Goal: Information Seeking & Learning: Learn about a topic

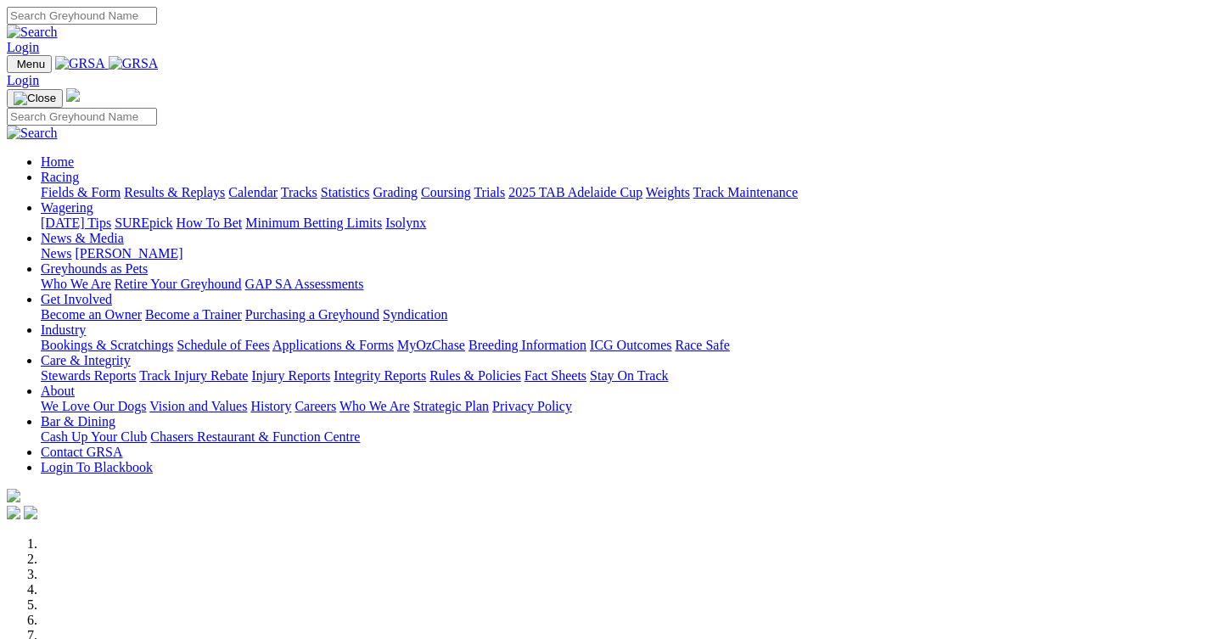
scroll to position [340, 0]
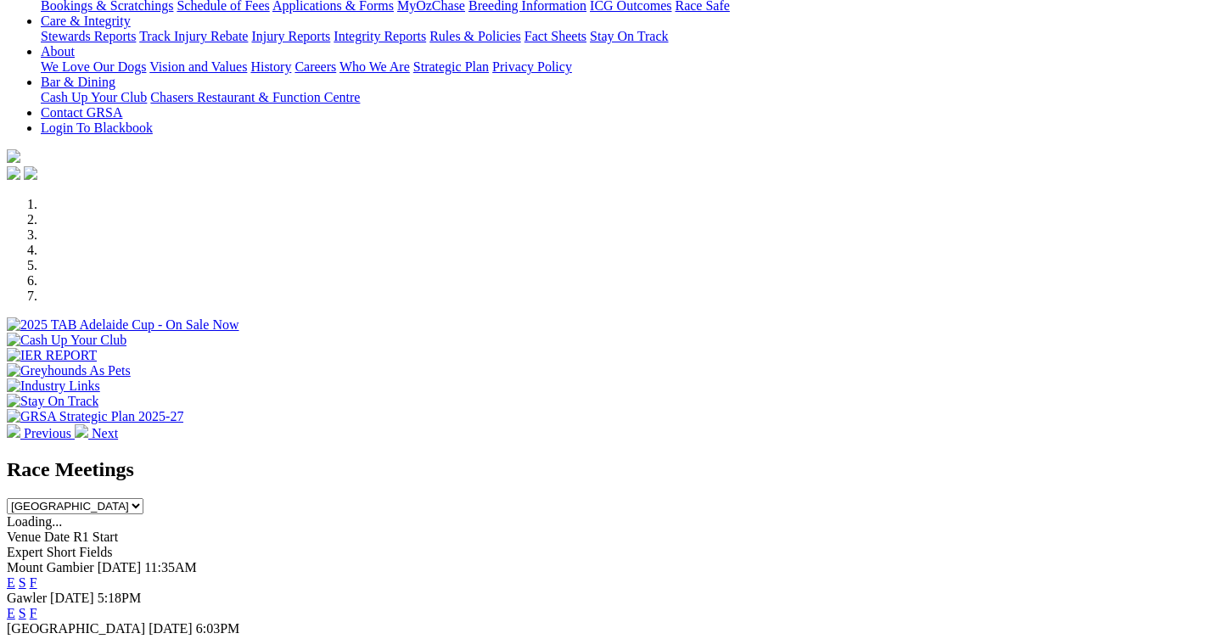
click at [37, 606] on link "F" at bounding box center [34, 613] width 8 height 14
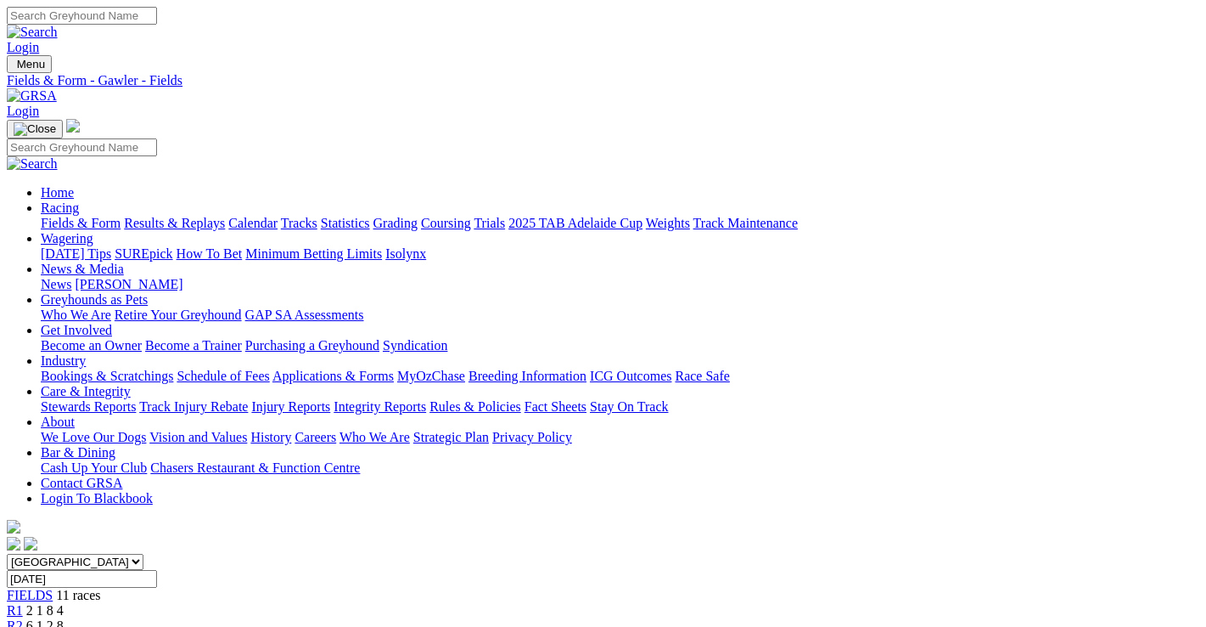
click at [181, 216] on link "Results & Replays" at bounding box center [174, 223] width 101 height 14
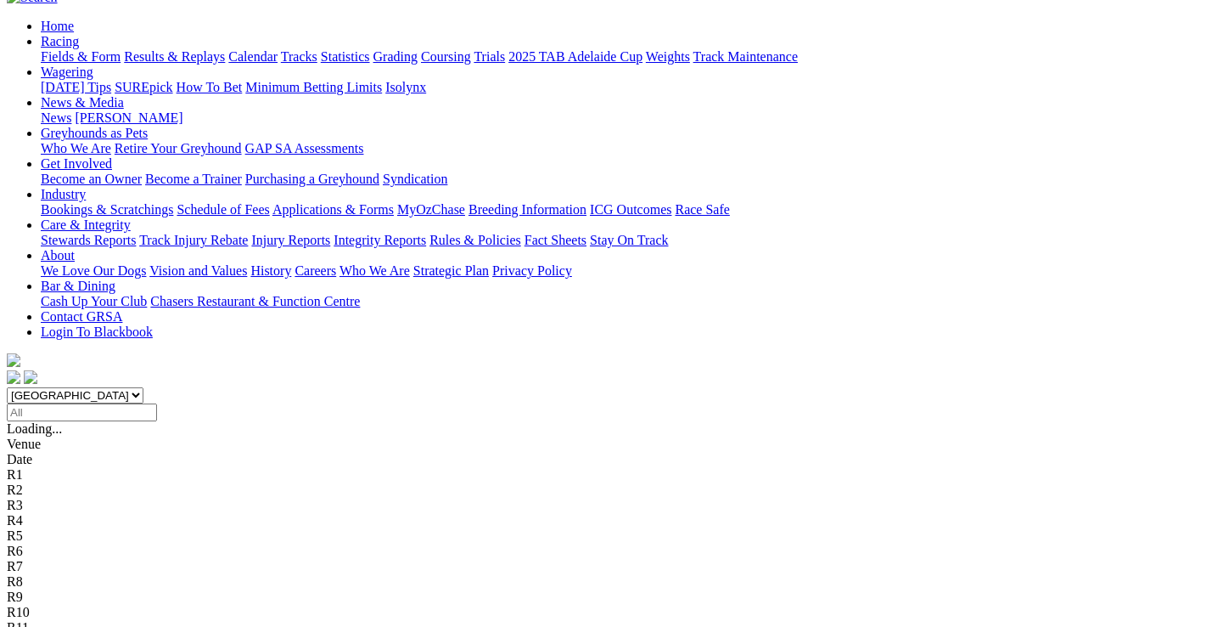
scroll to position [170, 0]
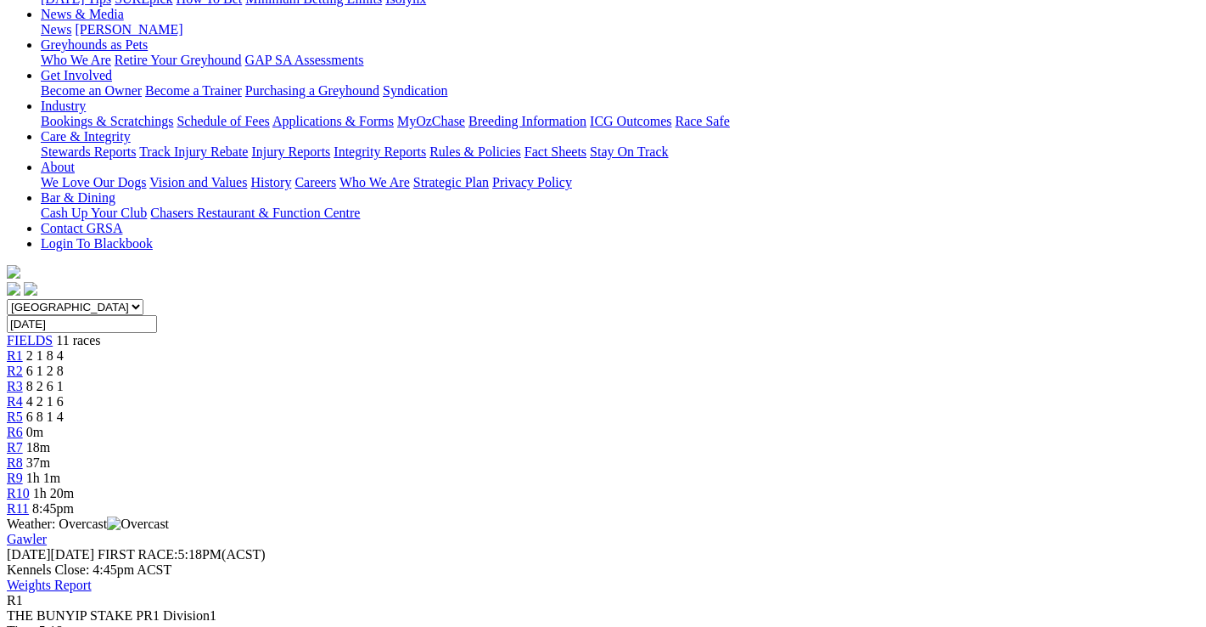
scroll to position [340, 0]
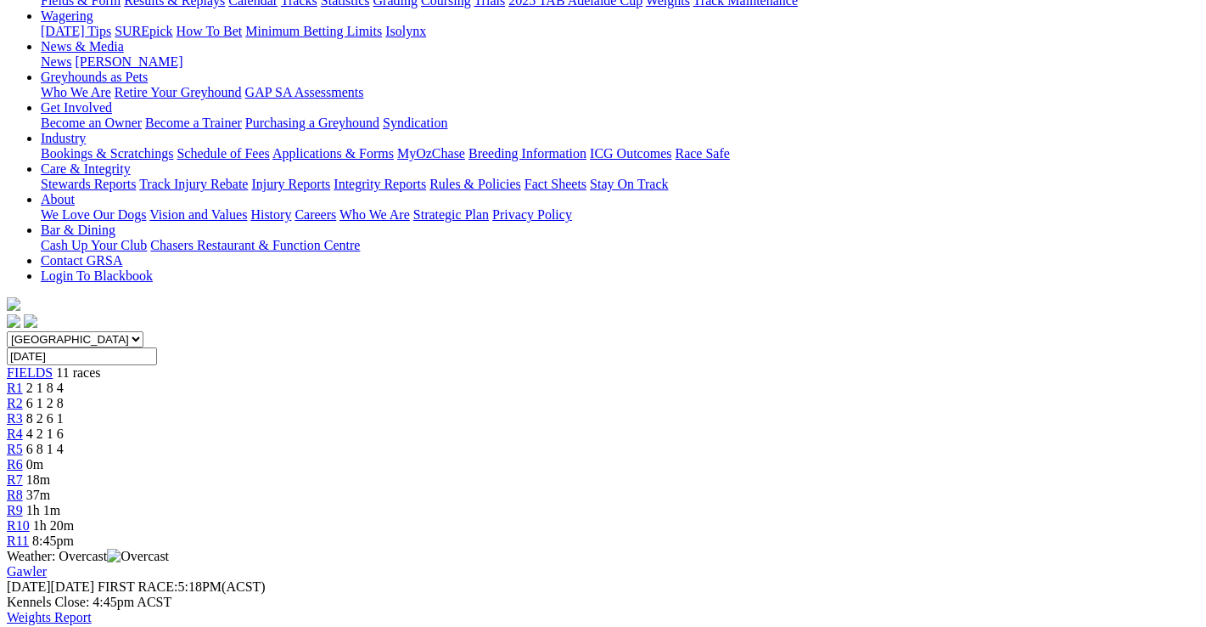
scroll to position [85, 0]
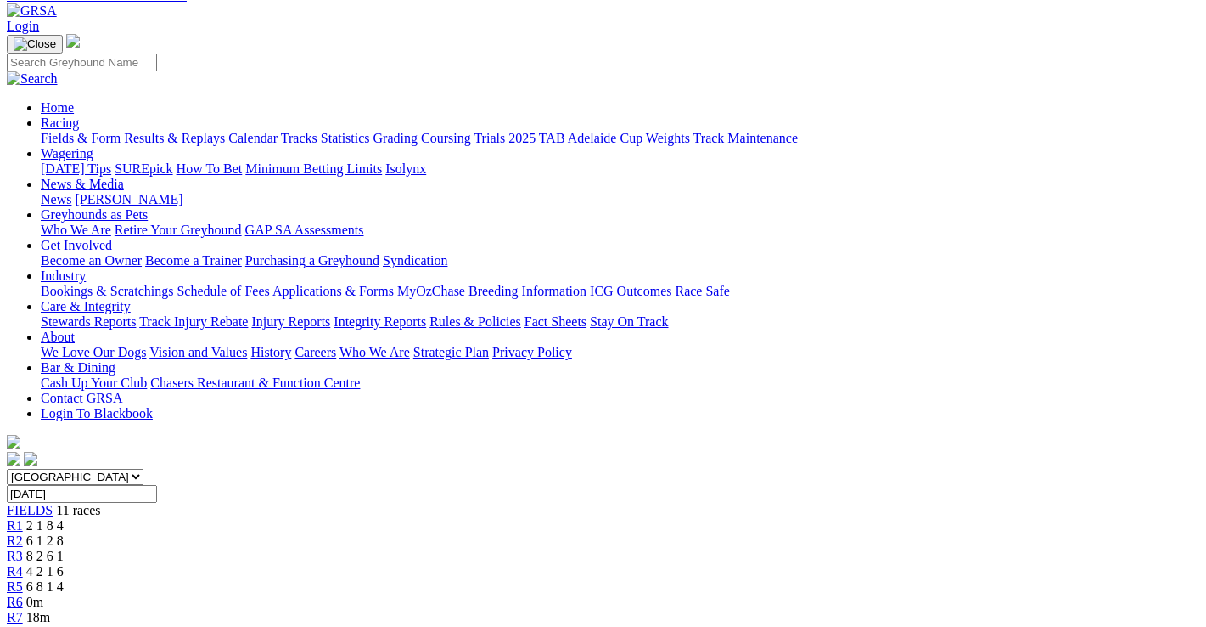
click at [64, 533] on span "6 1 2 8" at bounding box center [44, 540] width 37 height 14
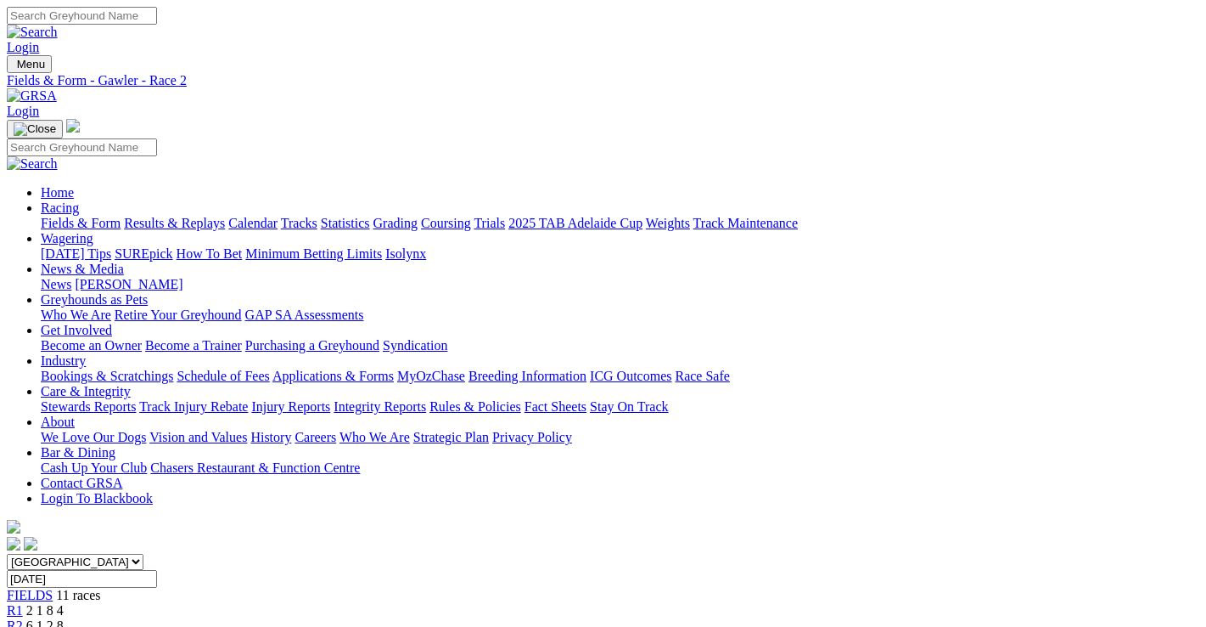
click at [64, 603] on span "2 1 8 4" at bounding box center [44, 610] width 37 height 14
click at [64, 618] on span "6 1 2 8" at bounding box center [44, 625] width 37 height 14
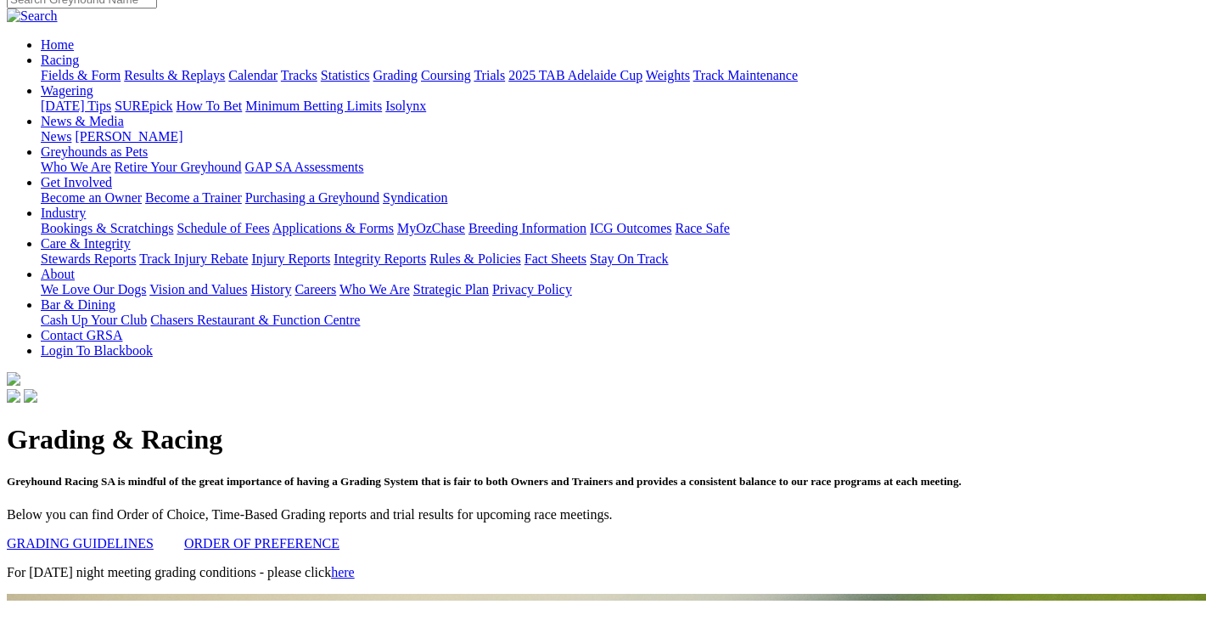
scroll to position [170, 0]
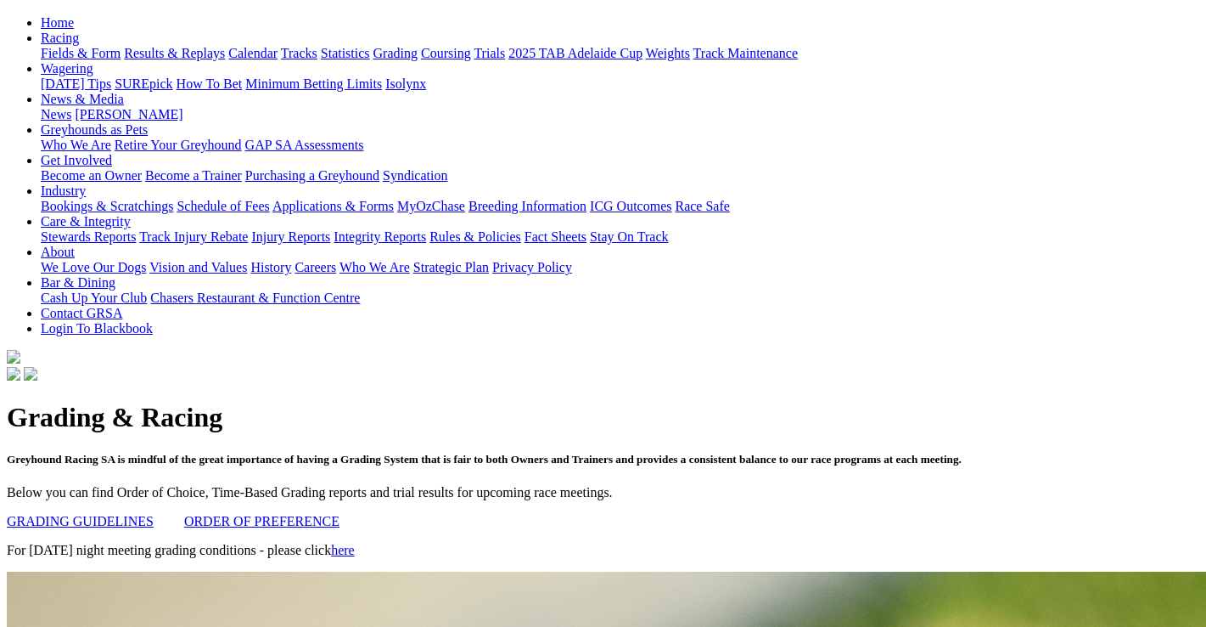
click at [127, 514] on link "GRADING GUIDELINES" at bounding box center [80, 521] width 147 height 14
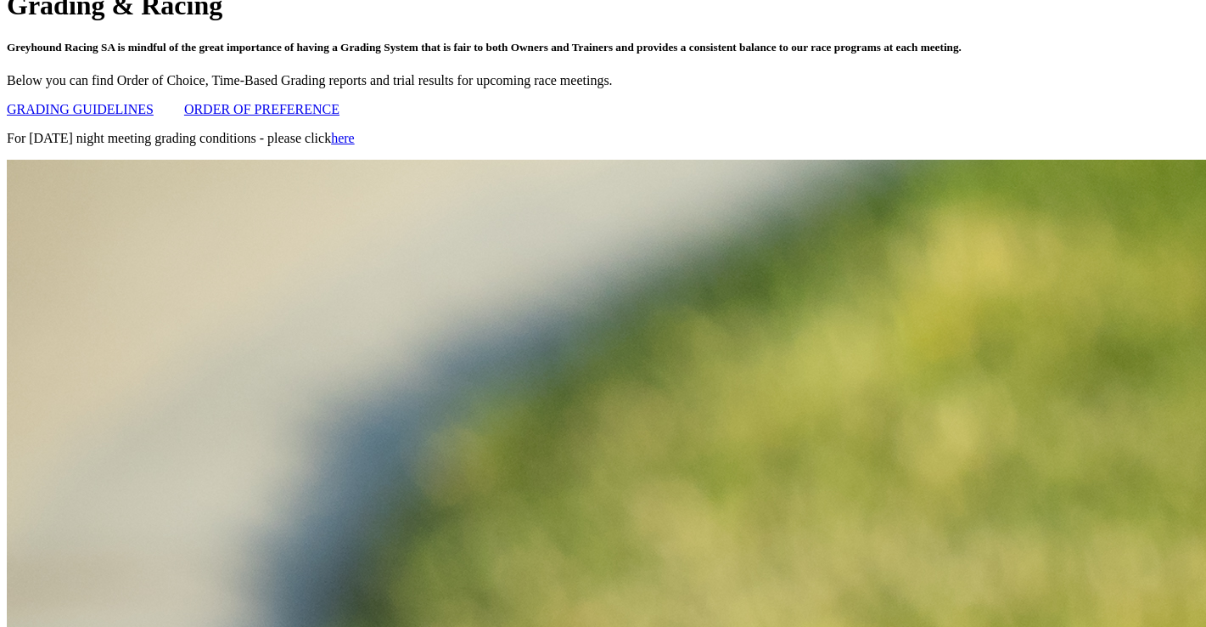
scroll to position [594, 0]
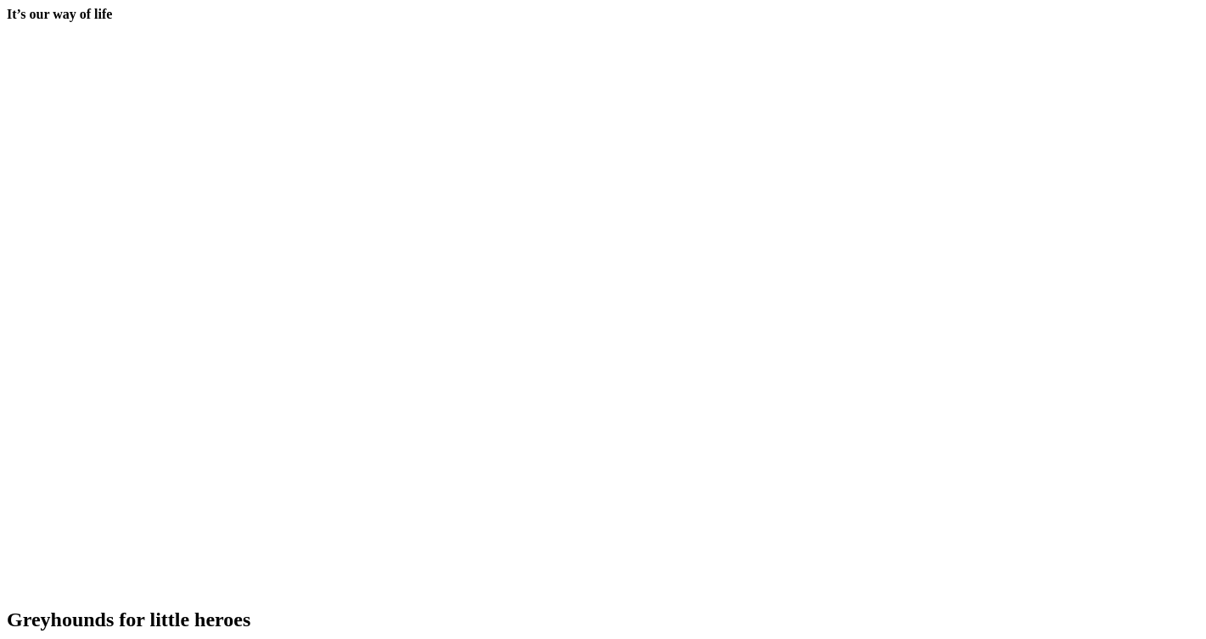
scroll to position [3566, 0]
